Goal: Task Accomplishment & Management: Complete application form

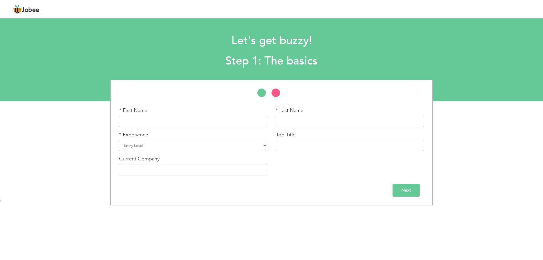
click at [244, 127] on div "* First Name" at bounding box center [193, 119] width 157 height 24
click at [243, 122] on input "text" at bounding box center [193, 121] width 148 height 11
type input "Kabeer"
type input "Ahmed"
click at [246, 145] on select "Entry Level Less than 1 Year 1 Year 2 Years 3 Years 4 Years 5 Years 6 Years 7 Y…" at bounding box center [193, 145] width 148 height 11
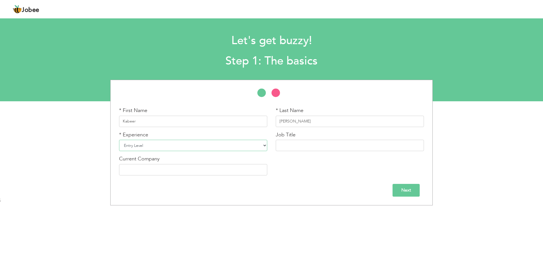
select select "8"
click at [119, 140] on select "Entry Level Less than 1 Year 1 Year 2 Years 3 Years 4 Years 5 Years 6 Years 7 Y…" at bounding box center [193, 145] width 148 height 11
click at [300, 145] on input "text" at bounding box center [350, 145] width 148 height 11
type input "Area Manager"
type input "Suthra [GEOGRAPHIC_DATA]"
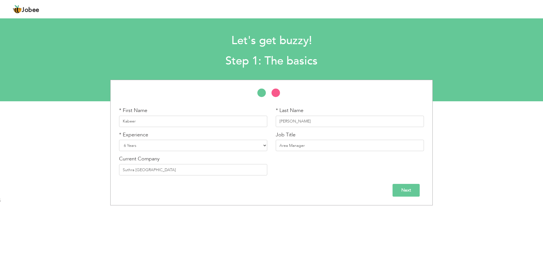
click at [415, 191] on input "Next" at bounding box center [406, 190] width 27 height 13
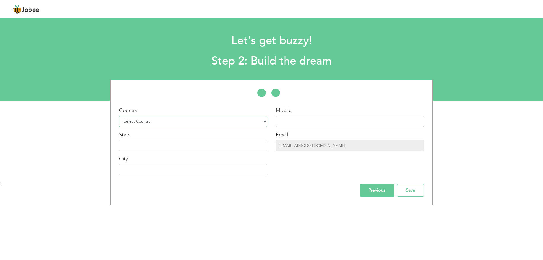
click at [187, 121] on select "Select Country Afghanistan Albania Algeria American Samoa Andorra Angola Anguil…" at bounding box center [193, 121] width 148 height 11
click at [189, 124] on select "Select Country Afghanistan Albania Algeria American Samoa Andorra Angola Anguil…" at bounding box center [193, 121] width 148 height 11
select select "166"
click at [119, 116] on select "Select Country Afghanistan Albania Algeria American Samoa Andorra Angola Anguil…" at bounding box center [193, 121] width 148 height 11
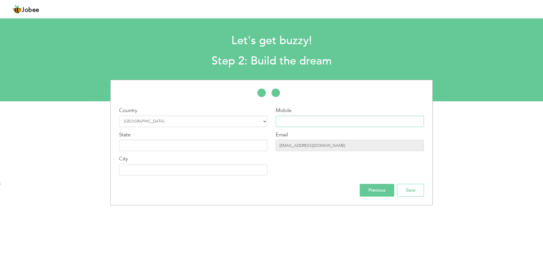
click at [284, 122] on input "text" at bounding box center [350, 121] width 148 height 11
click at [360, 121] on input "text" at bounding box center [350, 121] width 148 height 11
type input "0348-4849081"
click at [216, 148] on input "text" at bounding box center [193, 145] width 148 height 11
type input "[GEOGRAPHIC_DATA]"
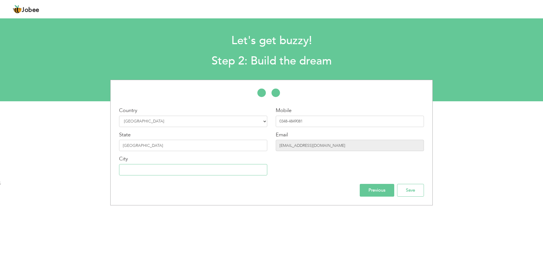
click at [211, 171] on input "text" at bounding box center [193, 169] width 148 height 11
type input "Pindi Gheb"
click at [418, 193] on input "Save" at bounding box center [410, 190] width 27 height 13
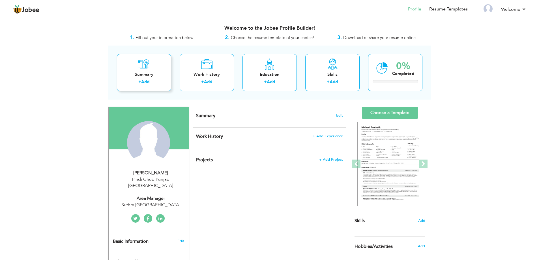
click at [148, 83] on link "Add" at bounding box center [145, 82] width 8 height 6
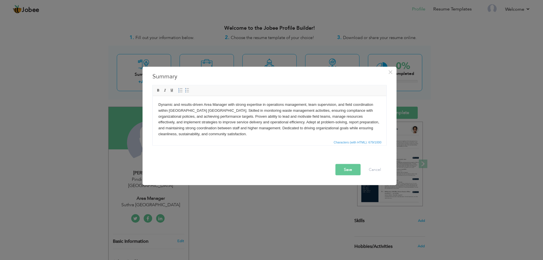
click at [347, 172] on button "Save" at bounding box center [347, 169] width 25 height 11
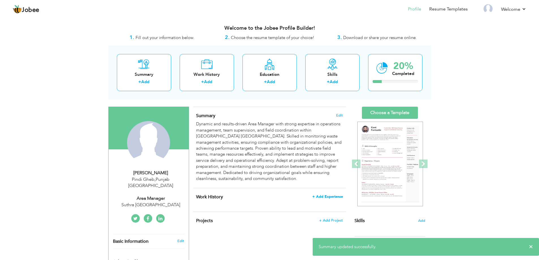
click at [328, 195] on span "+ Add Experience" at bounding box center [327, 197] width 31 height 4
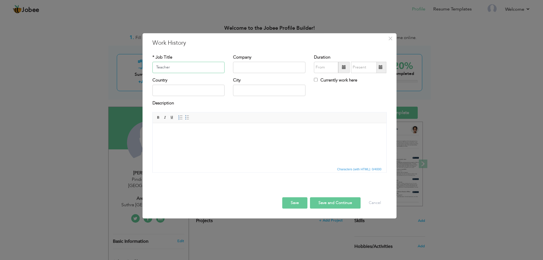
type input "Teacher"
type input "Quaid Science Foundation School"
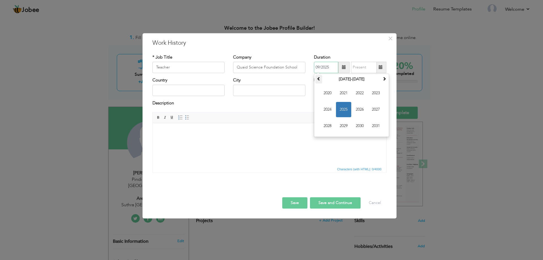
click at [318, 83] on th at bounding box center [318, 79] width 7 height 8
click at [342, 123] on span "2019" at bounding box center [343, 125] width 15 height 15
click at [356, 111] on span "Jul" at bounding box center [359, 109] width 15 height 15
type input "07/2019"
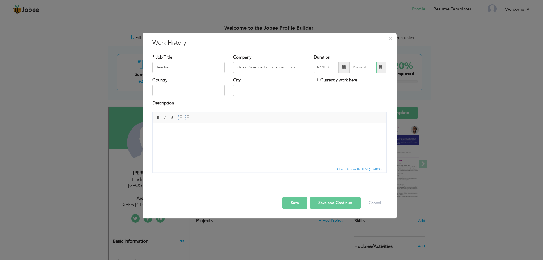
type input "09/2025"
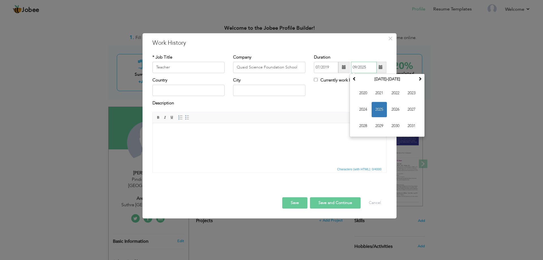
click at [368, 64] on input "09/2025" at bounding box center [364, 67] width 26 height 11
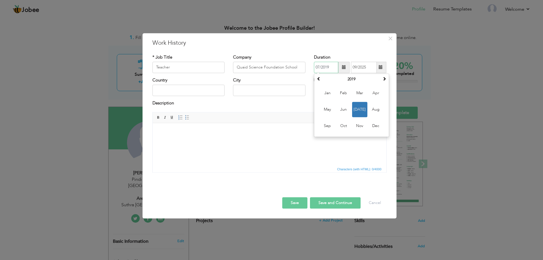
click at [332, 67] on input "07/2019" at bounding box center [326, 67] width 24 height 11
click at [350, 80] on th "2019" at bounding box center [351, 79] width 59 height 8
click at [327, 104] on span "2018" at bounding box center [327, 109] width 15 height 15
click at [357, 110] on span "Jul" at bounding box center [359, 109] width 15 height 15
type input "07/2018"
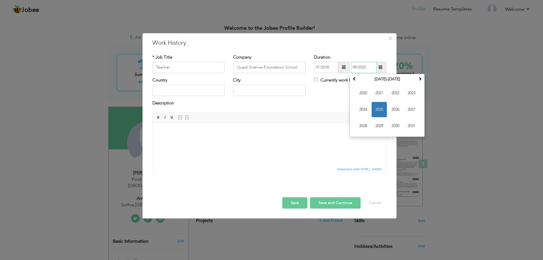
click at [361, 68] on input "09/2025" at bounding box center [364, 67] width 26 height 11
click at [397, 92] on span "2022" at bounding box center [395, 92] width 15 height 15
click at [392, 111] on span "Jul" at bounding box center [395, 109] width 15 height 15
type input "07/2022"
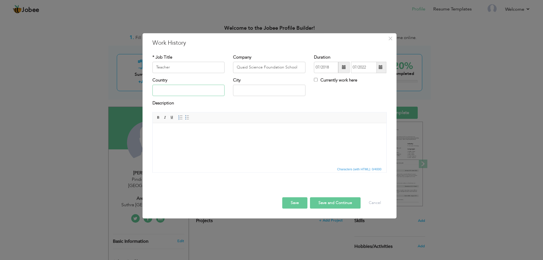
click at [165, 90] on input "text" at bounding box center [188, 90] width 72 height 11
type input "[GEOGRAPHIC_DATA]"
click at [252, 92] on input "Attock" at bounding box center [269, 90] width 72 height 11
type input "Pindi Gheb"
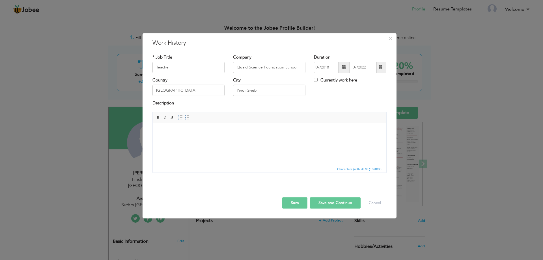
click at [182, 139] on html at bounding box center [269, 131] width 234 height 17
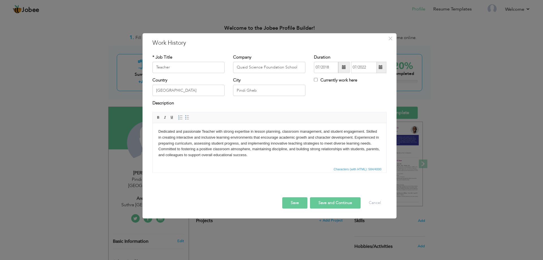
click at [321, 203] on button "Save and Continue" at bounding box center [335, 202] width 51 height 11
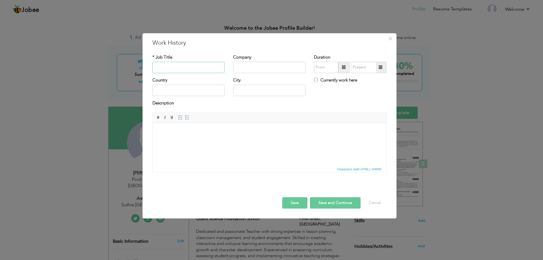
click at [209, 71] on input "text" at bounding box center [188, 67] width 72 height 11
type input "Toll Operator"
type input "M"
type input "Wali Khan Interchange"
click at [342, 68] on span at bounding box center [344, 67] width 4 height 4
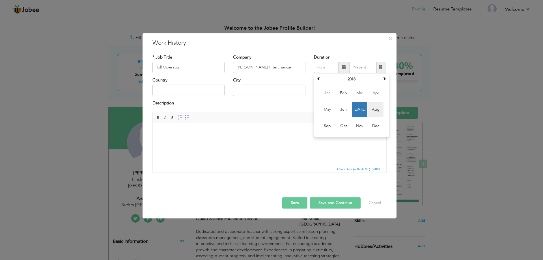
click at [376, 113] on span "Aug" at bounding box center [375, 109] width 15 height 15
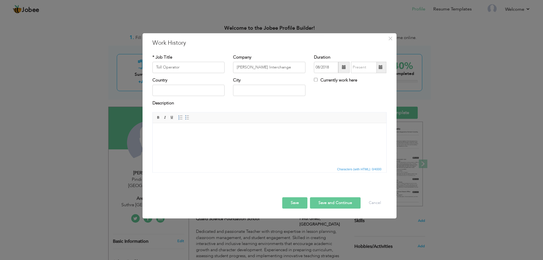
click at [341, 67] on span at bounding box center [343, 67] width 11 height 11
click at [350, 79] on th "2018" at bounding box center [351, 79] width 59 height 8
click at [344, 122] on span "2022" at bounding box center [343, 125] width 15 height 15
click at [380, 109] on span "Aug" at bounding box center [375, 109] width 15 height 15
type input "08/2022"
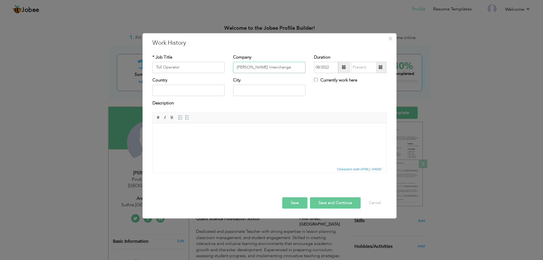
drag, startPoint x: 285, startPoint y: 69, endPoint x: 225, endPoint y: 74, distance: 60.5
click at [225, 74] on div "* Job Title Toll Operator Company Wali Khan Interchange Duration 08/2022 Curren…" at bounding box center [269, 65] width 243 height 23
type input "FWO"
click at [380, 68] on span at bounding box center [381, 67] width 4 height 4
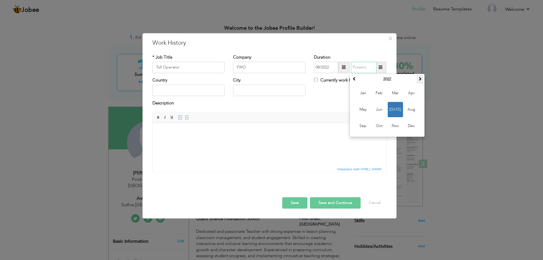
click at [420, 79] on span at bounding box center [420, 79] width 4 height 4
click at [364, 92] on span "Jan" at bounding box center [362, 92] width 15 height 15
type input "01/2023"
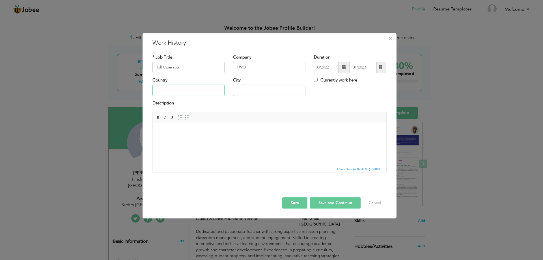
click at [168, 90] on input "text" at bounding box center [188, 90] width 72 height 11
type input "[GEOGRAPHIC_DATA]"
click at [278, 90] on input "Attock" at bounding box center [269, 90] width 72 height 11
type input "A"
type input "Pindi Gheb"
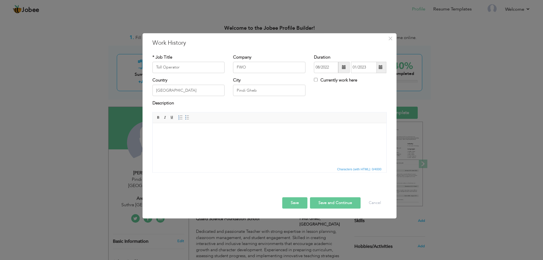
click at [199, 140] on html at bounding box center [269, 131] width 234 height 17
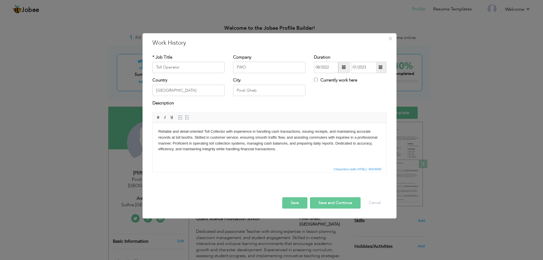
click at [345, 200] on button "Save and Continue" at bounding box center [335, 202] width 51 height 11
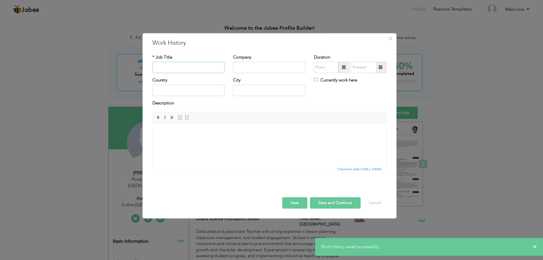
click at [190, 70] on input "text" at bounding box center [188, 67] width 72 height 11
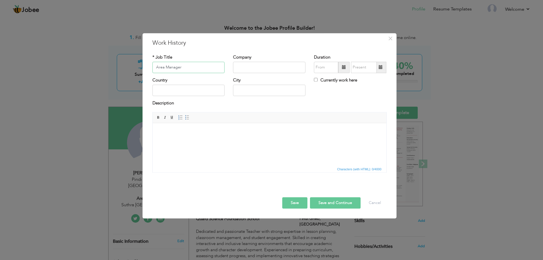
type input "Area Manager"
type input "S"
click at [217, 73] on input "Area Manager" at bounding box center [188, 67] width 72 height 11
type input "A"
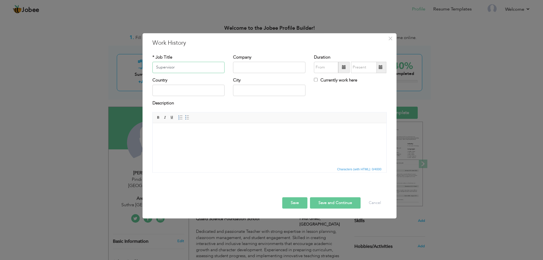
type input "Supervisor"
type input "Suthra [GEOGRAPHIC_DATA]"
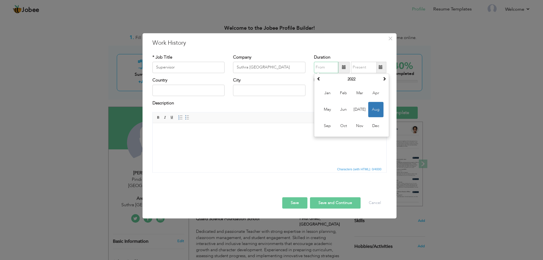
click at [331, 63] on input "text" at bounding box center [326, 67] width 24 height 11
click at [331, 92] on span "Jan" at bounding box center [327, 92] width 15 height 15
type input "01/2025"
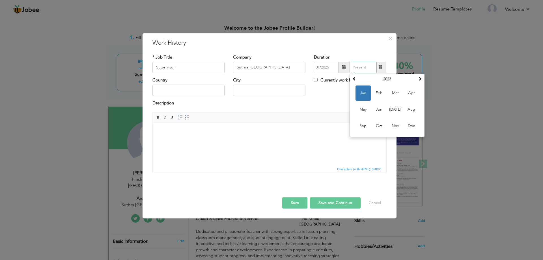
click at [356, 67] on input "text" at bounding box center [364, 67] width 26 height 11
click at [408, 111] on span "Aug" at bounding box center [411, 109] width 15 height 15
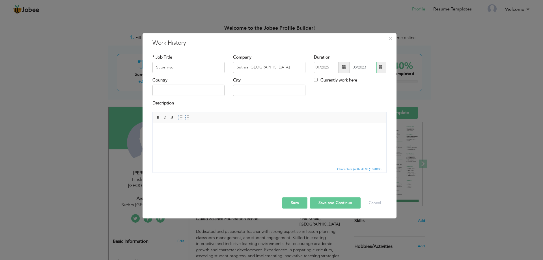
click at [371, 69] on input "08/2023" at bounding box center [364, 67] width 26 height 11
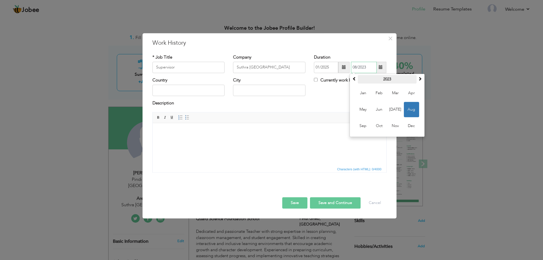
click at [391, 80] on th "2023" at bounding box center [387, 79] width 59 height 8
click at [409, 108] on span "2025" at bounding box center [411, 109] width 15 height 15
click at [408, 110] on span "Aug" at bounding box center [411, 109] width 15 height 15
type input "08/2025"
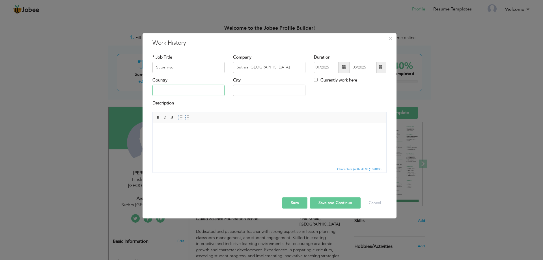
click at [170, 92] on input "text" at bounding box center [188, 90] width 72 height 11
type input "[GEOGRAPHIC_DATA]"
click at [269, 97] on div "City Attock" at bounding box center [269, 88] width 81 height 23
click at [267, 90] on input "Attock" at bounding box center [269, 90] width 72 height 11
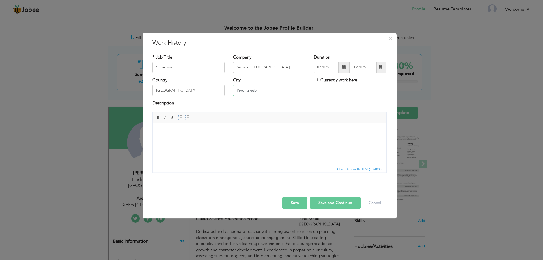
type input "Pindi Gheb"
click at [247, 140] on html at bounding box center [269, 131] width 234 height 17
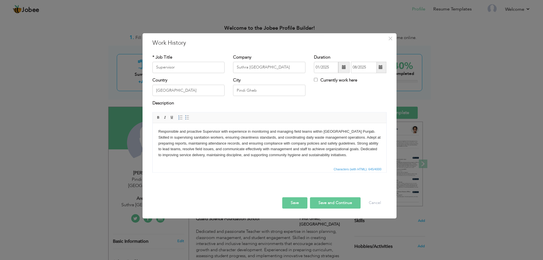
click at [326, 202] on button "Save and Continue" at bounding box center [335, 202] width 51 height 11
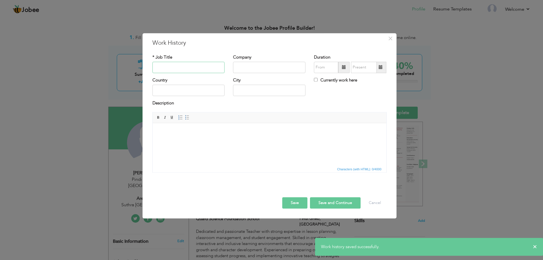
click at [177, 71] on input "text" at bounding box center [188, 67] width 72 height 11
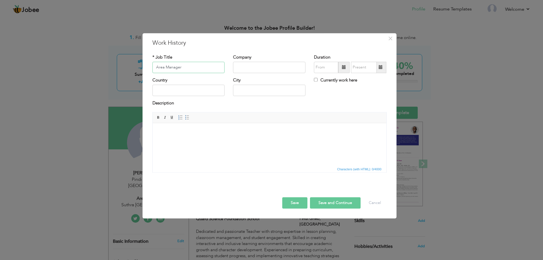
type input "Area Manager"
type input "Suthra [GEOGRAPHIC_DATA]"
click at [331, 68] on input "text" at bounding box center [326, 67] width 24 height 11
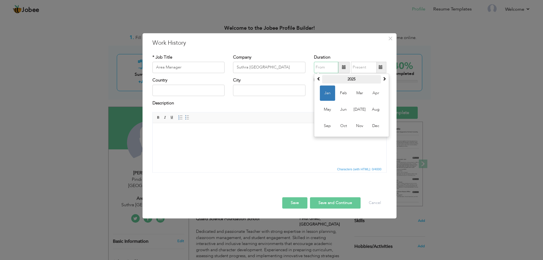
click at [377, 81] on th "2025" at bounding box center [351, 79] width 59 height 8
click at [347, 111] on span "2025" at bounding box center [343, 109] width 15 height 15
click at [327, 123] on span "Sep" at bounding box center [327, 125] width 15 height 15
type input "09/2025"
click at [338, 80] on label "Currently work here" at bounding box center [335, 80] width 43 height 6
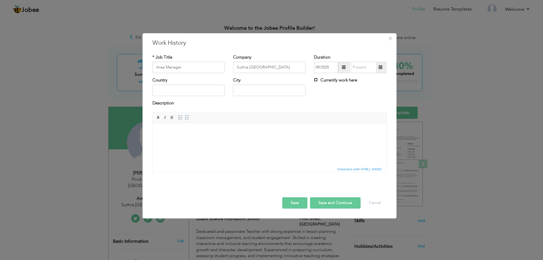
click at [318, 80] on input "Currently work here" at bounding box center [316, 80] width 4 height 4
checkbox input "true"
click at [180, 94] on input "text" at bounding box center [188, 90] width 72 height 11
type input "[GEOGRAPHIC_DATA]"
click at [261, 92] on input "Attock" at bounding box center [269, 90] width 72 height 11
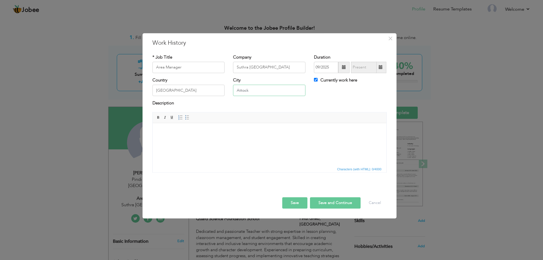
click at [261, 92] on input "Attock" at bounding box center [269, 90] width 72 height 11
type input "Pindi Gheb"
click at [227, 140] on html at bounding box center [269, 131] width 234 height 17
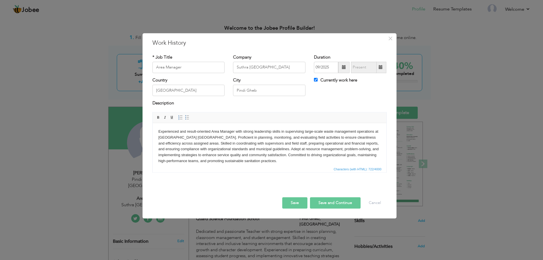
click at [298, 203] on button "Save" at bounding box center [294, 202] width 25 height 11
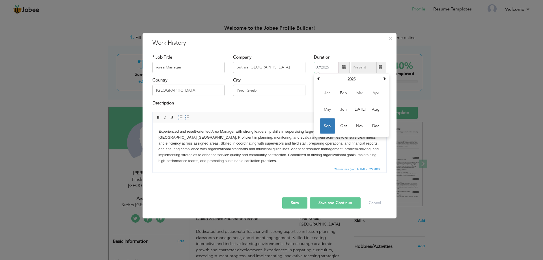
click at [327, 129] on span "Sep" at bounding box center [327, 125] width 15 height 15
click at [303, 199] on button "Save" at bounding box center [294, 202] width 25 height 11
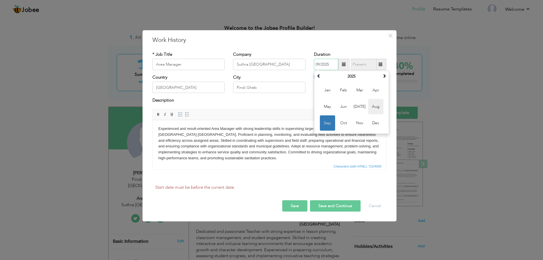
click at [375, 109] on span "Aug" at bounding box center [375, 106] width 15 height 15
type input "08/2025"
click at [300, 202] on button "Save" at bounding box center [294, 205] width 25 height 11
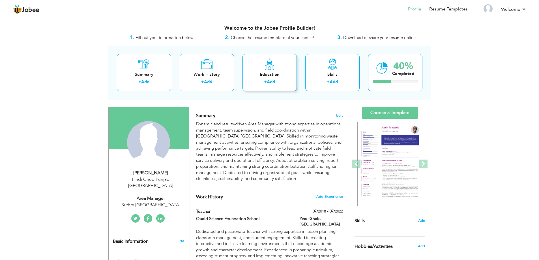
click at [280, 71] on div "Education + Add" at bounding box center [269, 72] width 54 height 37
radio input "true"
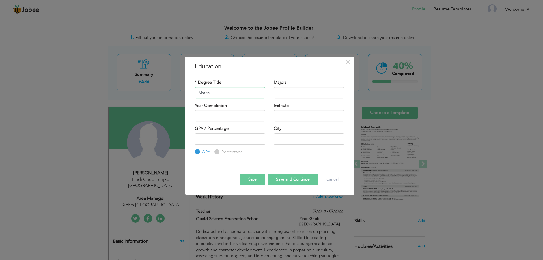
type input "Matric"
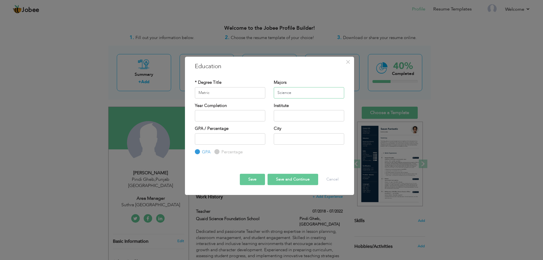
type input "Science"
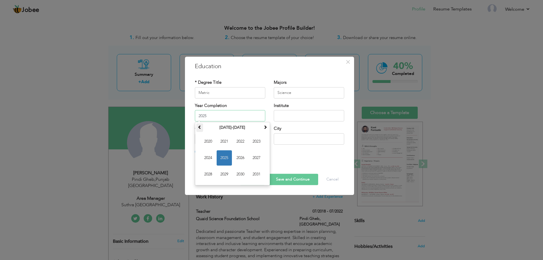
click at [200, 128] on span at bounding box center [200, 127] width 4 height 4
click at [257, 143] on span "2013" at bounding box center [256, 141] width 15 height 15
type input "2013"
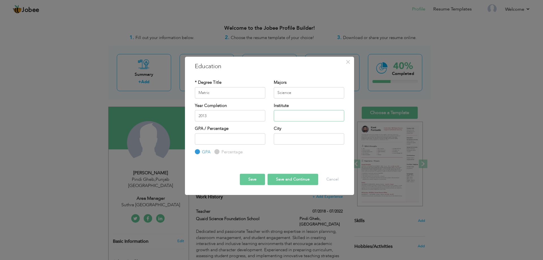
click at [296, 116] on input "text" at bounding box center [309, 115] width 70 height 11
click at [319, 118] on input "Quaid Science Fundatio School" at bounding box center [309, 115] width 70 height 11
type input "Quaid Science Fundation School"
click at [238, 137] on input "number" at bounding box center [230, 138] width 70 height 11
type input "65"
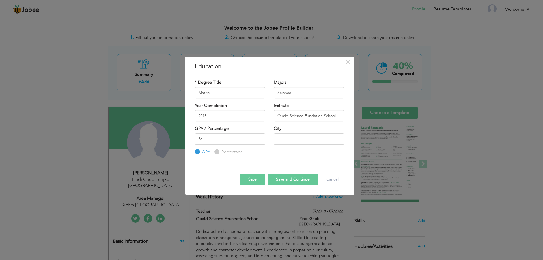
click at [218, 154] on div "Percentage" at bounding box center [228, 152] width 28 height 6
click at [217, 150] on input "Percentage" at bounding box center [216, 152] width 4 height 4
radio input "true"
click at [290, 140] on input "text" at bounding box center [309, 138] width 70 height 11
type input "Pindi Gheb"
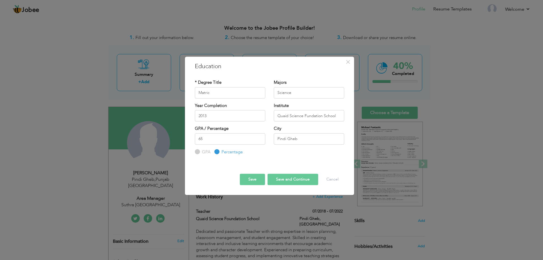
click at [281, 177] on button "Save and Continue" at bounding box center [293, 179] width 51 height 11
radio input "true"
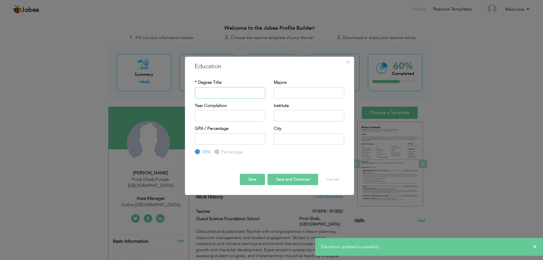
click at [220, 94] on input "text" at bounding box center [230, 92] width 70 height 11
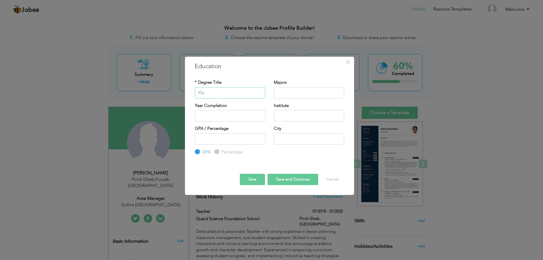
type input "ICs"
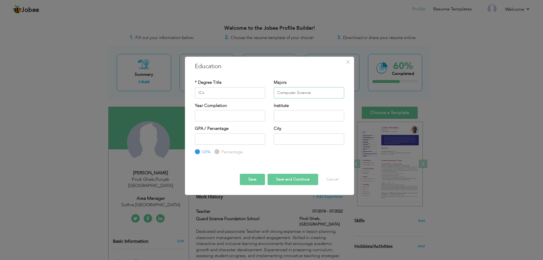
type input "Computer Science"
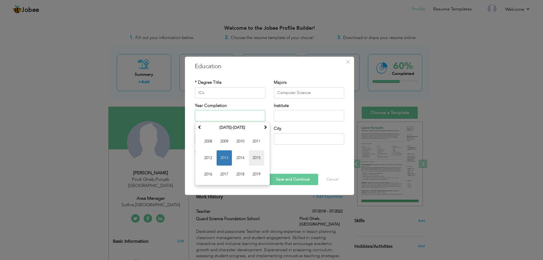
click at [260, 157] on span "2015" at bounding box center [256, 157] width 15 height 15
type input "2015"
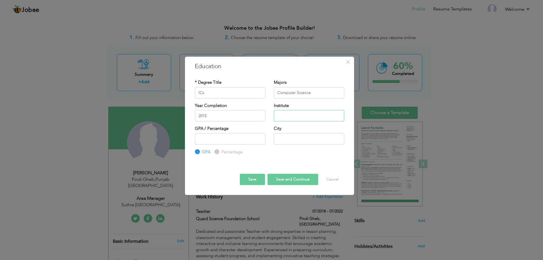
click at [299, 117] on input "text" at bounding box center [309, 115] width 70 height 11
type input "Iqra Education System"
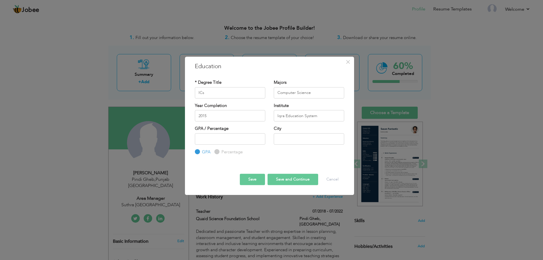
click at [231, 154] on label "Percentage" at bounding box center [231, 152] width 23 height 6
click at [218, 154] on input "Percentage" at bounding box center [216, 152] width 4 height 4
radio input "true"
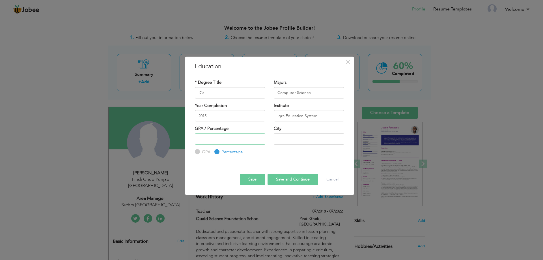
click at [248, 137] on input "number" at bounding box center [230, 138] width 70 height 11
type input "57"
click at [275, 141] on input "text" at bounding box center [309, 138] width 70 height 11
type input "Pindi Gheb"
click at [296, 177] on button "Save and Continue" at bounding box center [293, 179] width 51 height 11
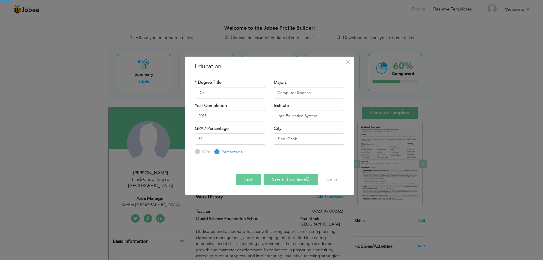
radio input "true"
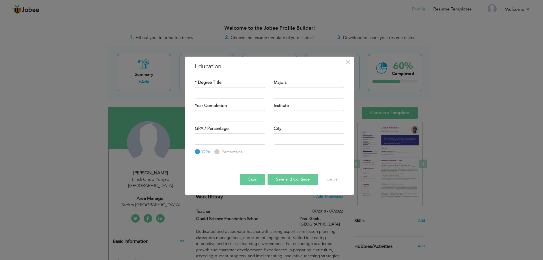
click at [223, 99] on div "* Degree Title" at bounding box center [230, 90] width 79 height 23
click at [245, 88] on input "text" at bounding box center [230, 92] width 70 height 11
type input "BSc"
type input "P"
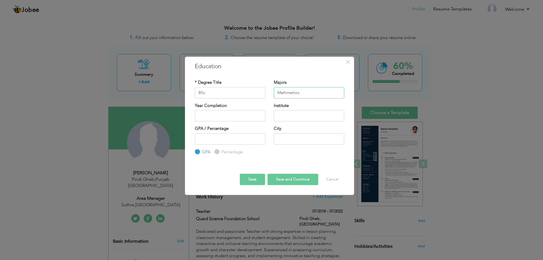
type input "Mathmettics"
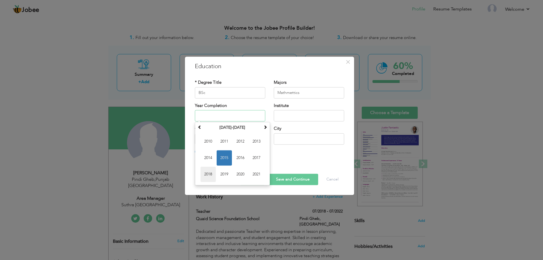
click at [208, 173] on span "2018" at bounding box center [207, 174] width 15 height 15
type input "2018"
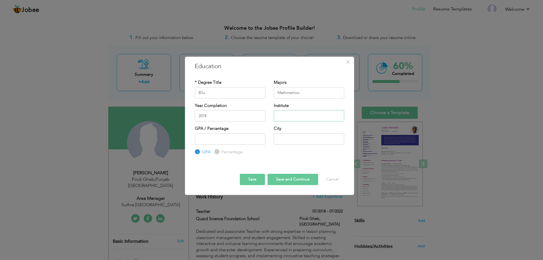
click at [286, 118] on input "text" at bounding box center [309, 115] width 70 height 11
type input "P"
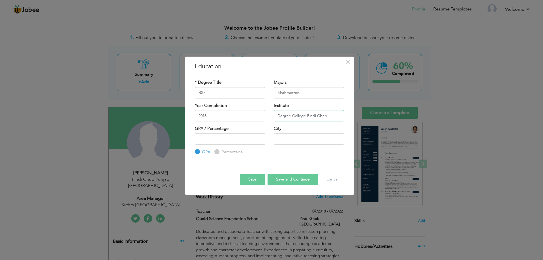
type input "Degree College Pindi Gheb"
drag, startPoint x: 286, startPoint y: 118, endPoint x: 245, endPoint y: 139, distance: 46.3
click at [245, 139] on input "number" at bounding box center [230, 138] width 70 height 11
click at [217, 153] on input "Percentage" at bounding box center [216, 152] width 4 height 4
radio input "true"
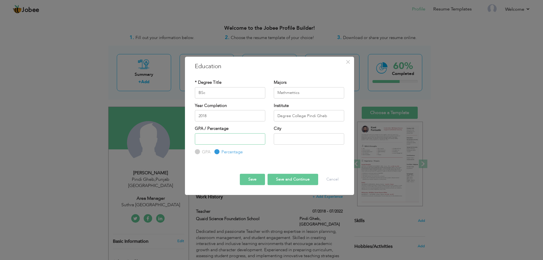
click at [219, 140] on input "number" at bounding box center [230, 138] width 70 height 11
type input "58"
click at [299, 140] on input "text" at bounding box center [309, 138] width 70 height 11
type input "Pindi Gheb"
click at [276, 177] on button "Save and Continue" at bounding box center [293, 179] width 51 height 11
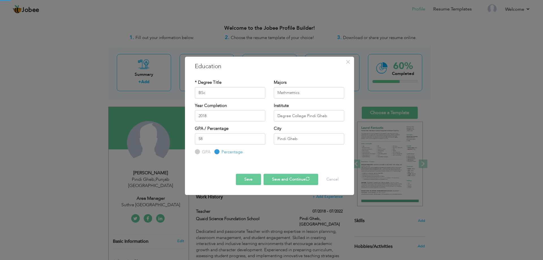
radio input "true"
click at [209, 89] on input "text" at bounding box center [230, 92] width 70 height 11
type input "MSc"
type input "Mathmetics"
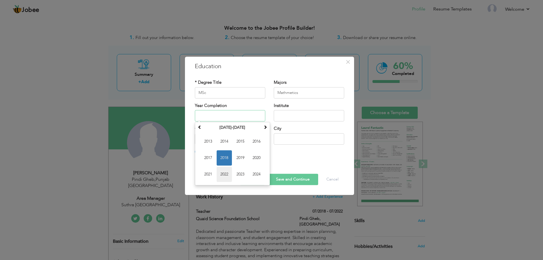
click at [225, 172] on span "2022" at bounding box center [224, 174] width 15 height 15
type input "2022"
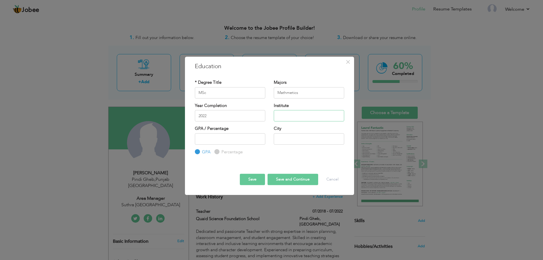
click at [305, 117] on input "text" at bounding box center [309, 115] width 70 height 11
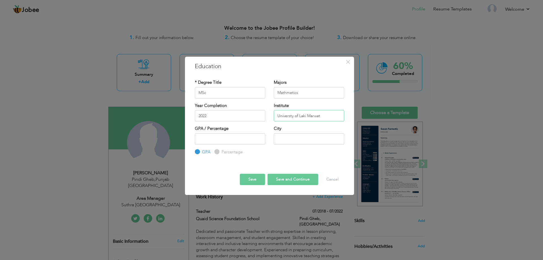
type input "Universty of Laki Marwat"
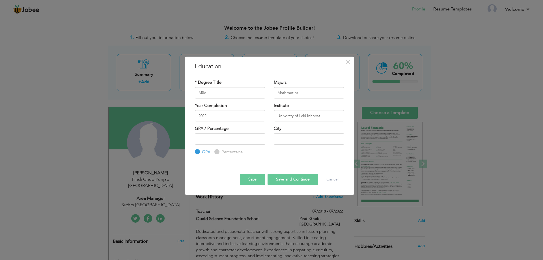
click at [218, 154] on div "Percentage" at bounding box center [228, 152] width 28 height 6
click at [217, 150] on input "Percentage" at bounding box center [216, 152] width 4 height 4
radio input "true"
click at [219, 143] on input "number" at bounding box center [230, 138] width 70 height 11
type input "69"
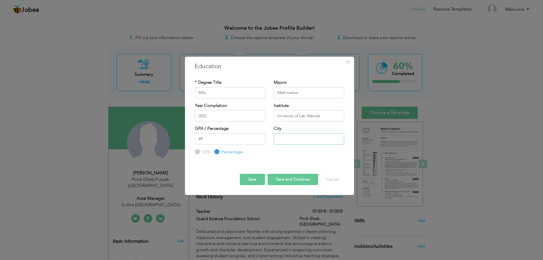
click at [284, 139] on input "text" at bounding box center [309, 138] width 70 height 11
type input "Lakimarwat"
click at [259, 176] on button "Save" at bounding box center [252, 179] width 25 height 11
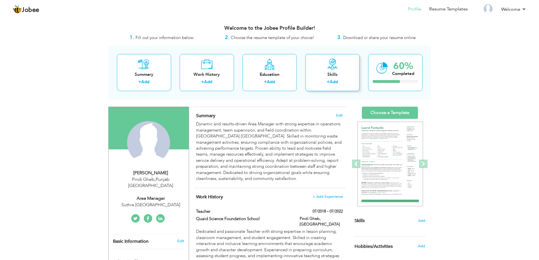
click at [320, 72] on div "Skills" at bounding box center [332, 75] width 45 height 6
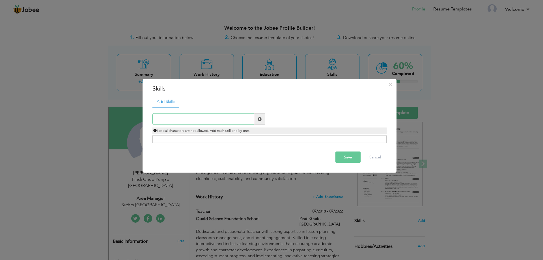
click at [169, 121] on input "text" at bounding box center [203, 118] width 102 height 11
paste input "Lesson Planning & Curriculum Development"
type input "Lesson Planning & Curriculum Development"
click at [258, 119] on span at bounding box center [260, 119] width 4 height 4
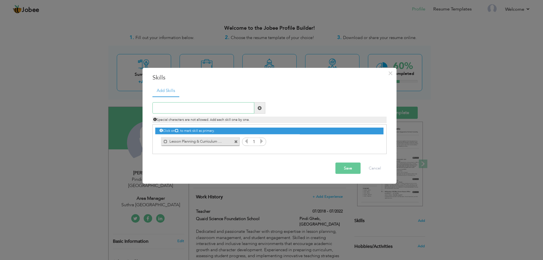
click at [213, 111] on input "text" at bounding box center [203, 107] width 102 height 11
paste input "Student Assessment & Progress Tracking"
type input "Student Assessment & Progress Tracking"
click at [258, 108] on span at bounding box center [260, 108] width 4 height 4
click at [199, 111] on input "text" at bounding box center [203, 107] width 102 height 11
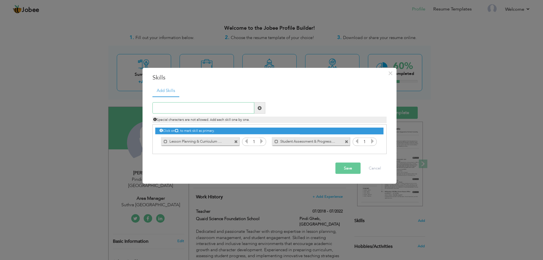
paste input "Staff Supervision & Monitoring"
type input "Staff Supervision & Monitoring"
drag, startPoint x: 257, startPoint y: 108, endPoint x: 260, endPoint y: 125, distance: 16.6
click at [258, 108] on span at bounding box center [260, 108] width 4 height 4
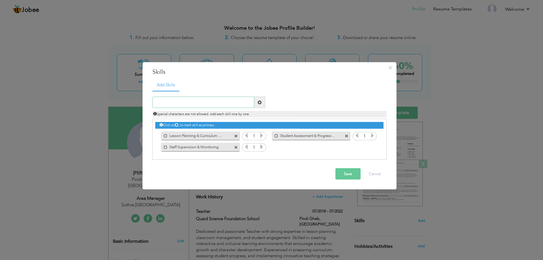
click at [214, 103] on input "text" at bounding box center [203, 102] width 102 height 11
paste input "Daily Reporting & Record Keeping"
type input "Daily Reporting & Record Keeping"
click at [262, 100] on span at bounding box center [259, 102] width 11 height 11
click at [189, 99] on input "text" at bounding box center [203, 102] width 102 height 11
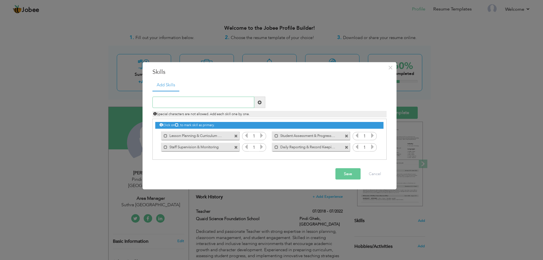
paste input "MS Excel & Documentation Skills"
type input "MS Excel & Documentation Skills"
click at [264, 102] on span at bounding box center [259, 102] width 11 height 11
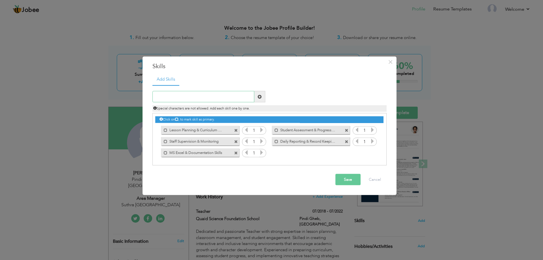
click at [188, 95] on input "text" at bounding box center [203, 96] width 102 height 11
paste input "Leadership & Team Management"
type input "Leadership & Team Management"
click at [257, 98] on span at bounding box center [259, 96] width 11 height 11
click at [177, 93] on input "text" at bounding box center [203, 96] width 102 height 11
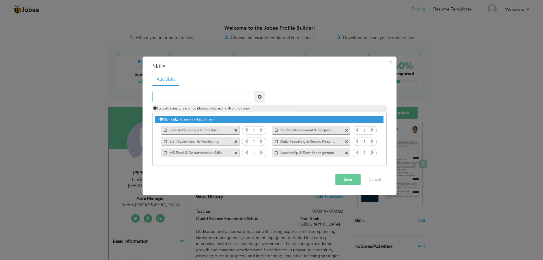
paste input "Strategic Planning & Decision Making"
type input "Strategic Planning & Decision Making"
click at [262, 99] on span at bounding box center [259, 96] width 11 height 11
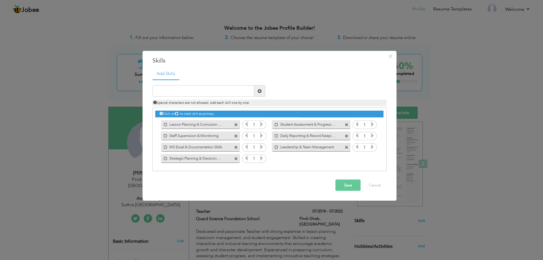
click at [337, 186] on button "Save" at bounding box center [347, 185] width 25 height 11
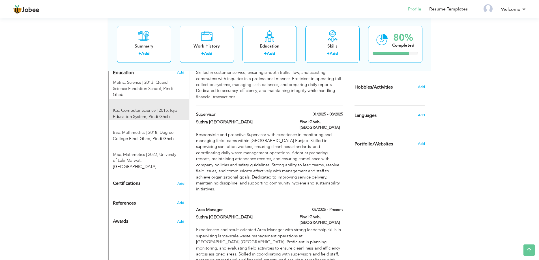
scroll to position [255, 0]
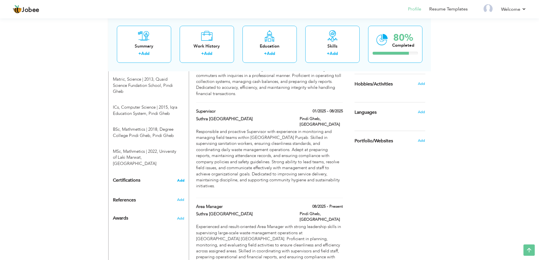
click at [180, 178] on span "Add" at bounding box center [180, 180] width 7 height 4
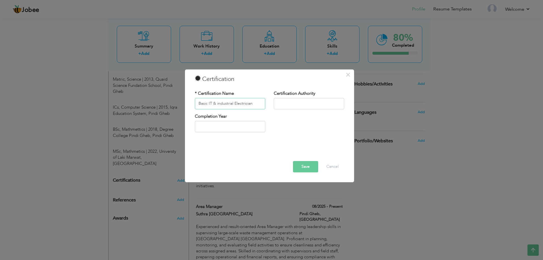
click at [218, 105] on input "Basic IT & industrial Electrician" at bounding box center [230, 103] width 70 height 11
type input "Basic IT & Industrial Electrician"
click at [319, 105] on input "text" at bounding box center [309, 103] width 70 height 11
type input "Punjab Board of Technical Education [GEOGRAPHIC_DATA]"
click at [224, 132] on div "Completion Year" at bounding box center [230, 124] width 79 height 23
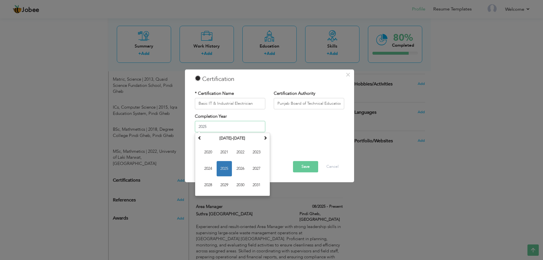
click at [224, 129] on input "2025" at bounding box center [230, 126] width 70 height 11
click at [201, 140] on span at bounding box center [200, 138] width 4 height 4
click at [226, 181] on span "2019" at bounding box center [224, 185] width 15 height 15
type input "2019"
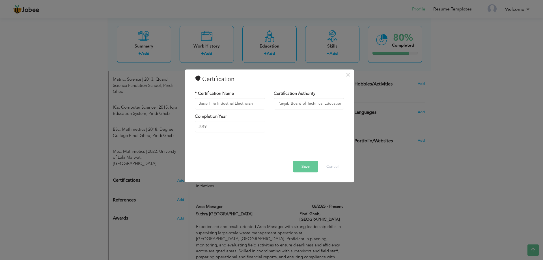
click at [304, 167] on button "Save" at bounding box center [305, 166] width 25 height 11
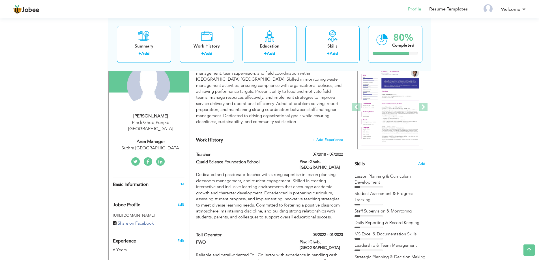
scroll to position [43, 0]
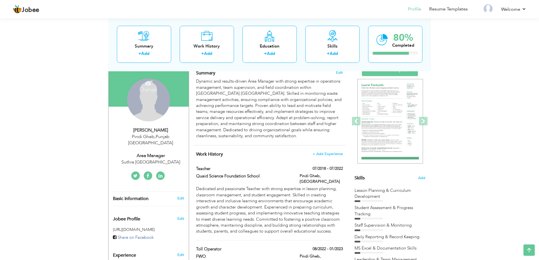
click at [151, 88] on h4 "Change" at bounding box center [148, 86] width 40 height 14
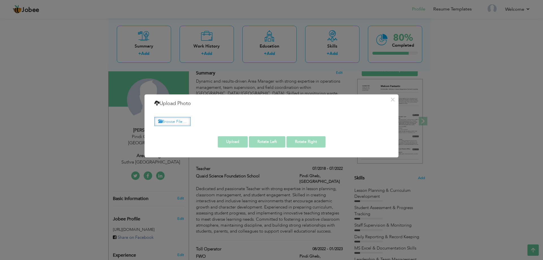
click at [180, 117] on label "Browse File ..." at bounding box center [172, 121] width 36 height 9
click at [0, 0] on input "Browse File ..." at bounding box center [0, 0] width 0 height 0
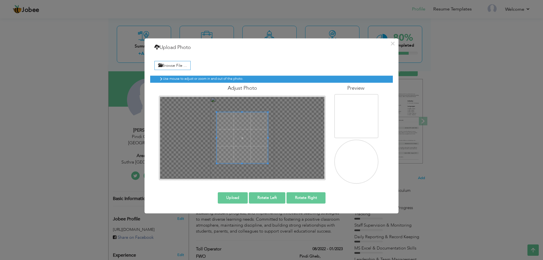
click at [351, 161] on img at bounding box center [356, 162] width 55 height 71
click at [231, 124] on span at bounding box center [242, 129] width 51 height 51
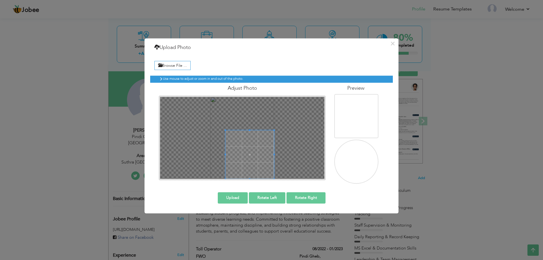
click at [284, 148] on div at bounding box center [242, 138] width 164 height 82
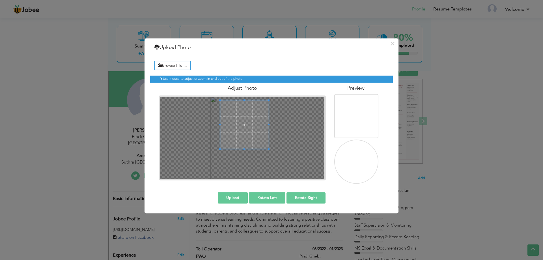
click at [259, 111] on span at bounding box center [244, 124] width 49 height 49
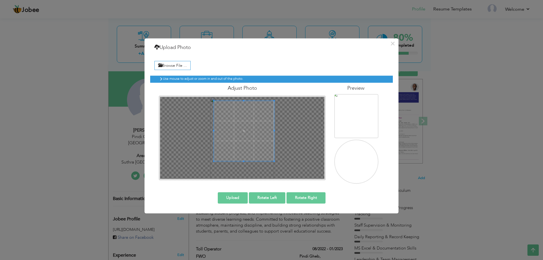
click at [243, 160] on div at bounding box center [244, 131] width 60 height 60
click at [245, 142] on span at bounding box center [241, 129] width 60 height 60
click at [245, 147] on span at bounding box center [241, 133] width 60 height 60
click at [242, 173] on div at bounding box center [242, 138] width 164 height 82
click at [236, 199] on button "Upload" at bounding box center [233, 197] width 30 height 11
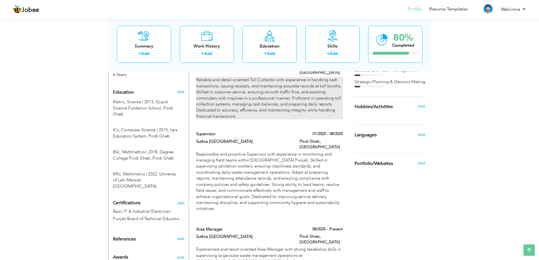
scroll to position [297, 0]
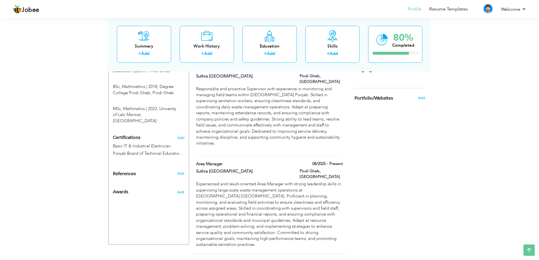
click at [424, 72] on span "Add" at bounding box center [420, 69] width 7 height 5
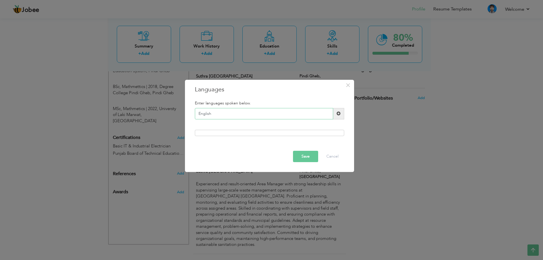
type input "English"
click at [338, 115] on span at bounding box center [339, 113] width 4 height 4
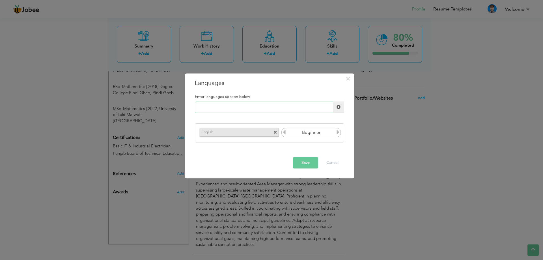
click at [311, 108] on input "text" at bounding box center [264, 107] width 138 height 11
type input "Urdu"
click at [335, 107] on span at bounding box center [338, 107] width 11 height 11
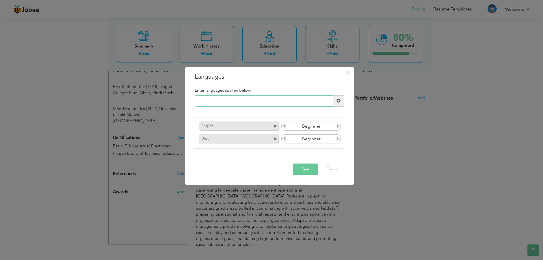
click at [274, 102] on input "text" at bounding box center [264, 100] width 138 height 11
type input "Punjabi"
click at [342, 98] on span at bounding box center [338, 100] width 11 height 11
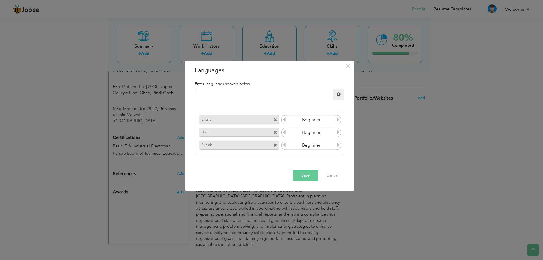
click at [337, 122] on icon at bounding box center [337, 119] width 5 height 5
click at [283, 118] on icon at bounding box center [284, 119] width 5 height 5
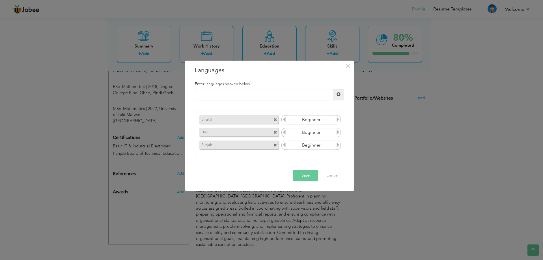
click at [283, 118] on icon at bounding box center [284, 119] width 5 height 5
click at [306, 174] on button "Save" at bounding box center [305, 175] width 25 height 11
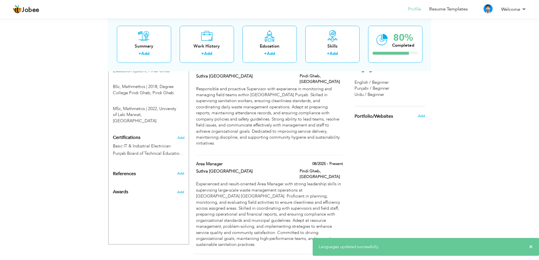
click at [423, 72] on span "Add" at bounding box center [420, 69] width 7 height 5
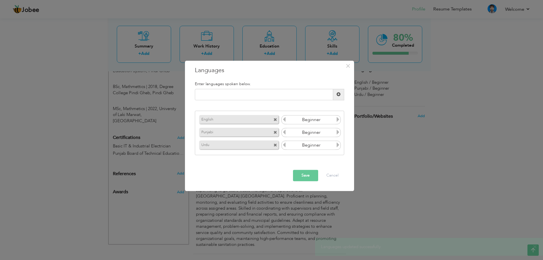
click at [337, 118] on icon at bounding box center [337, 119] width 5 height 5
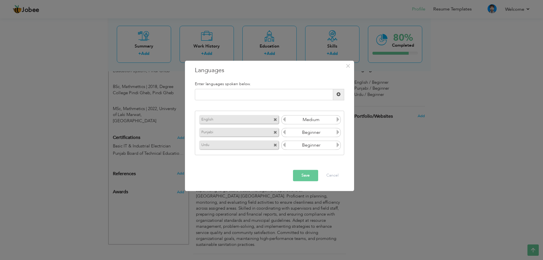
click at [339, 133] on icon at bounding box center [337, 132] width 5 height 5
click at [336, 146] on icon at bounding box center [337, 145] width 5 height 5
click at [337, 134] on icon at bounding box center [337, 132] width 5 height 5
click at [338, 132] on icon at bounding box center [337, 132] width 5 height 5
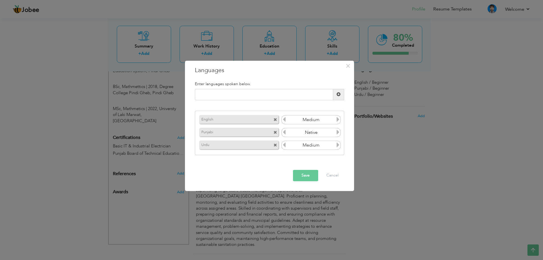
click at [338, 132] on icon at bounding box center [337, 132] width 5 height 5
click at [283, 133] on icon at bounding box center [284, 132] width 5 height 5
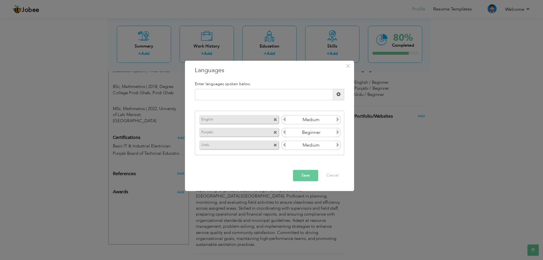
click at [283, 133] on icon at bounding box center [284, 132] width 5 height 5
click at [337, 133] on icon at bounding box center [337, 132] width 5 height 5
click at [338, 145] on icon at bounding box center [337, 145] width 5 height 5
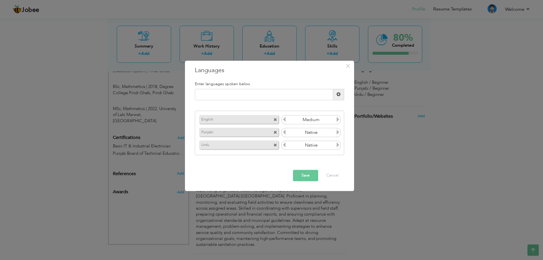
click at [338, 145] on icon at bounding box center [337, 145] width 5 height 5
click at [301, 173] on button "Save" at bounding box center [305, 175] width 25 height 11
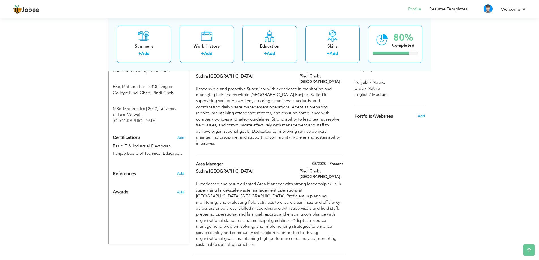
click at [419, 72] on span "Add" at bounding box center [420, 69] width 7 height 5
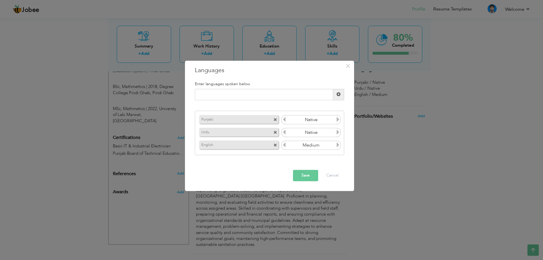
click at [340, 146] on icon at bounding box center [337, 145] width 5 height 5
click at [318, 171] on button "Save" at bounding box center [305, 175] width 25 height 11
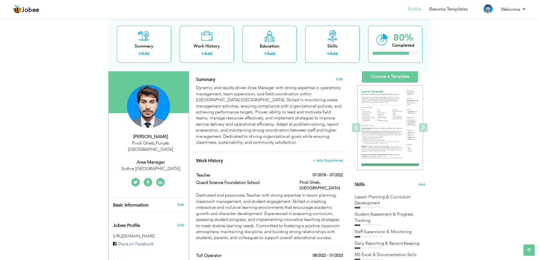
scroll to position [0, 0]
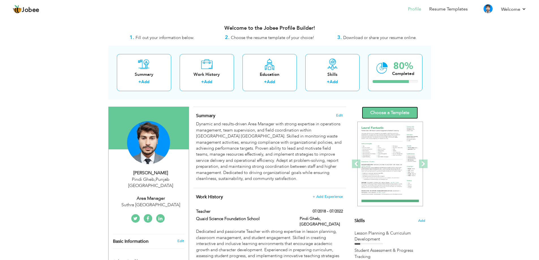
click at [401, 110] on link "Choose a Template" at bounding box center [390, 113] width 56 height 12
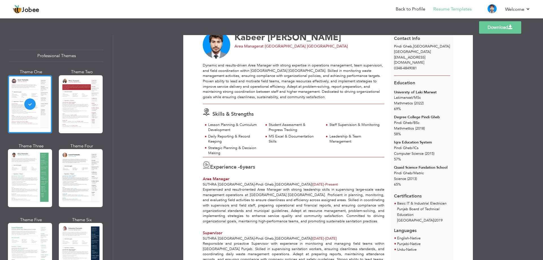
scroll to position [11, 0]
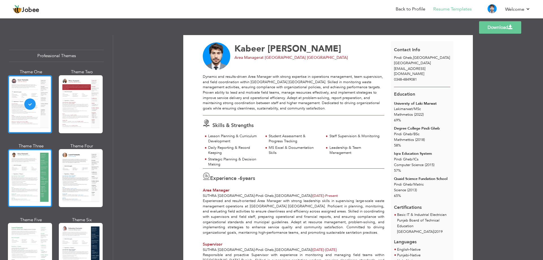
click at [36, 169] on div at bounding box center [30, 178] width 44 height 58
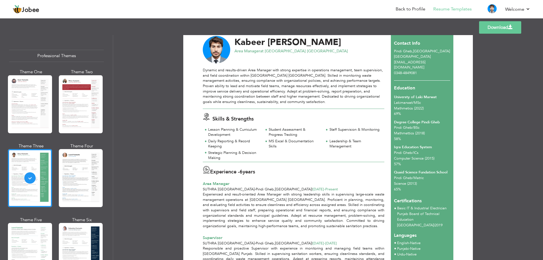
scroll to position [0, 0]
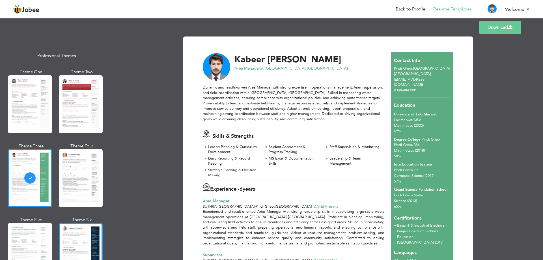
click at [78, 241] on div at bounding box center [81, 252] width 44 height 58
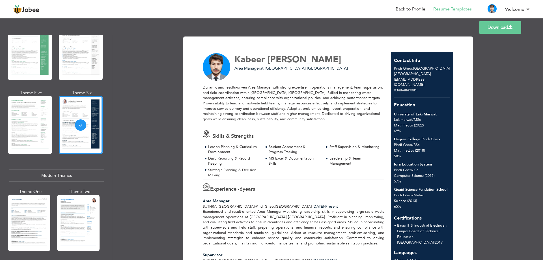
scroll to position [141, 0]
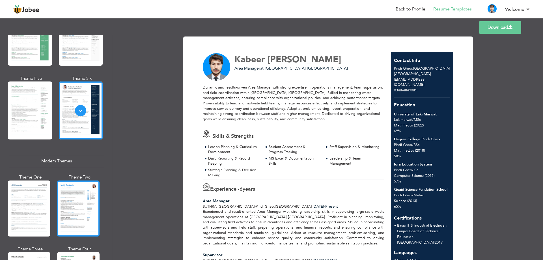
click at [76, 215] on div at bounding box center [78, 208] width 42 height 56
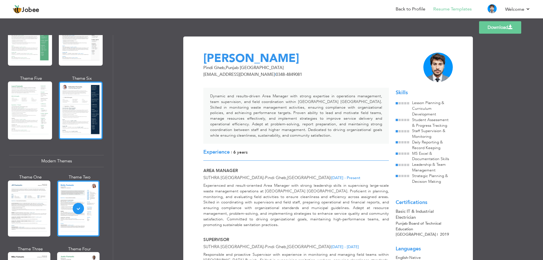
click at [75, 96] on div at bounding box center [81, 110] width 44 height 58
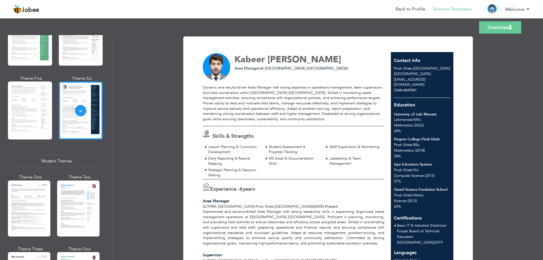
click at [508, 29] on link "Download" at bounding box center [500, 27] width 42 height 12
